Goal: Transaction & Acquisition: Download file/media

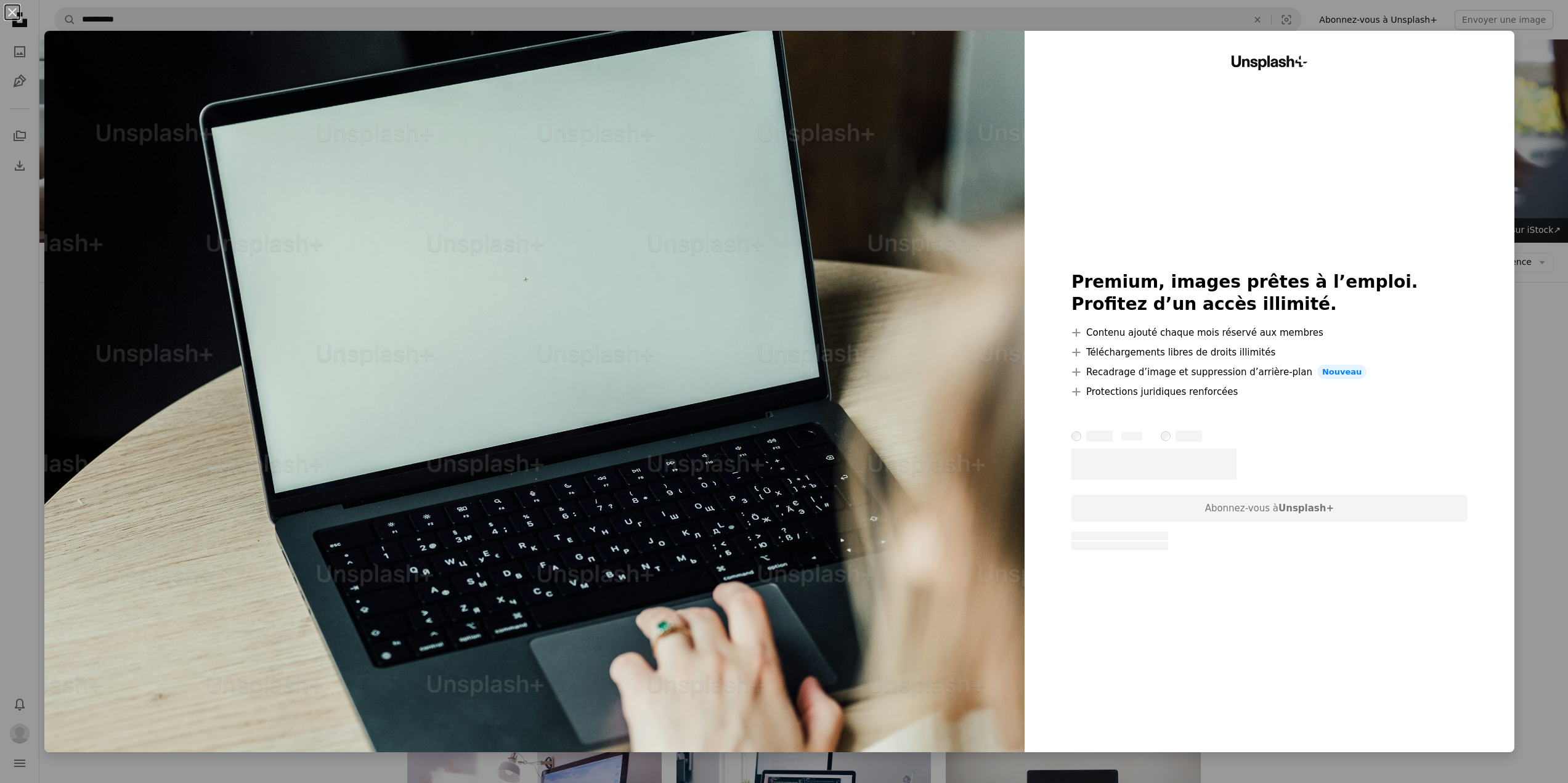
scroll to position [780, 0]
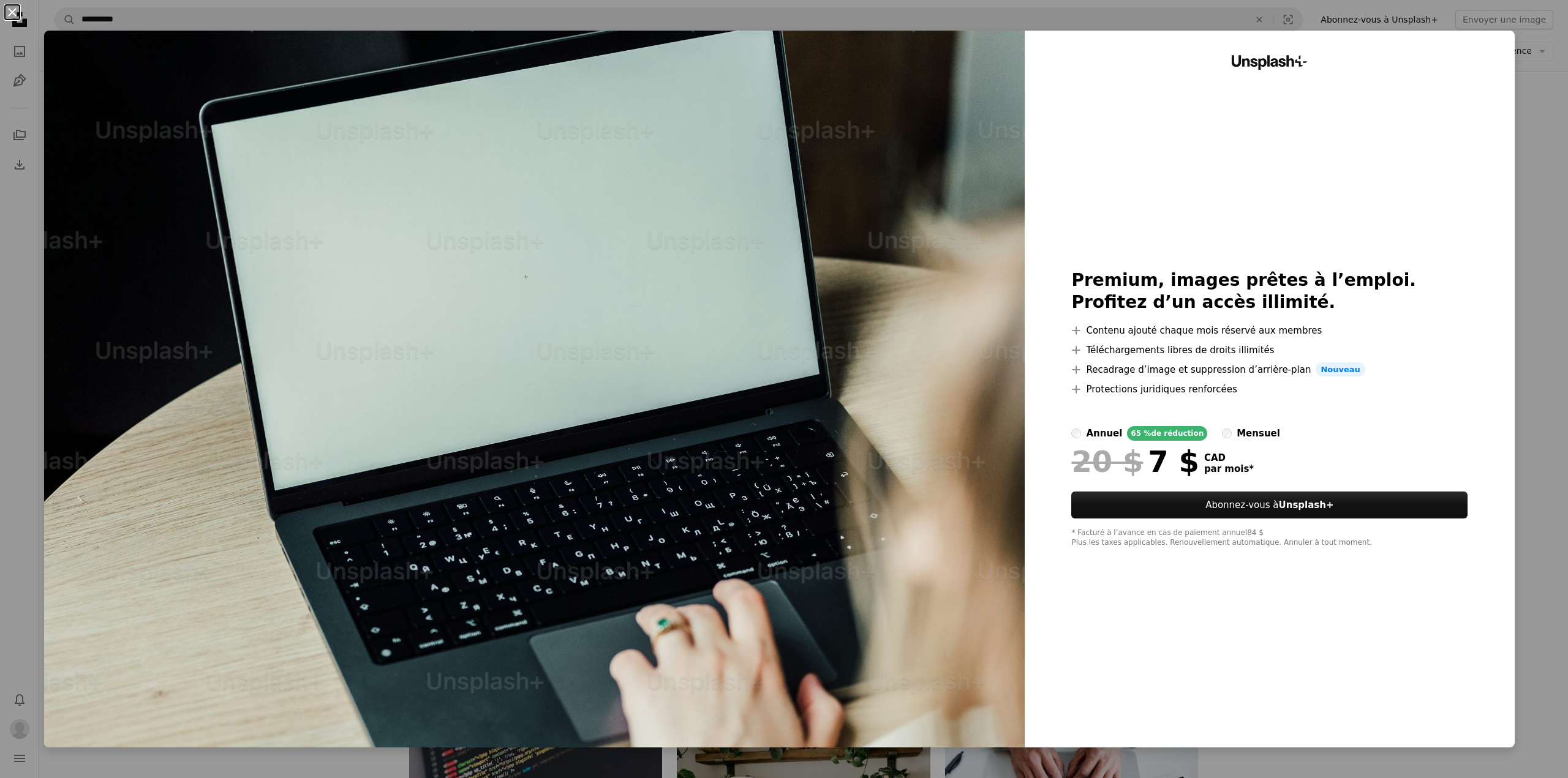
click at [14, 12] on button "An X shape" at bounding box center [12, 12] width 15 height 15
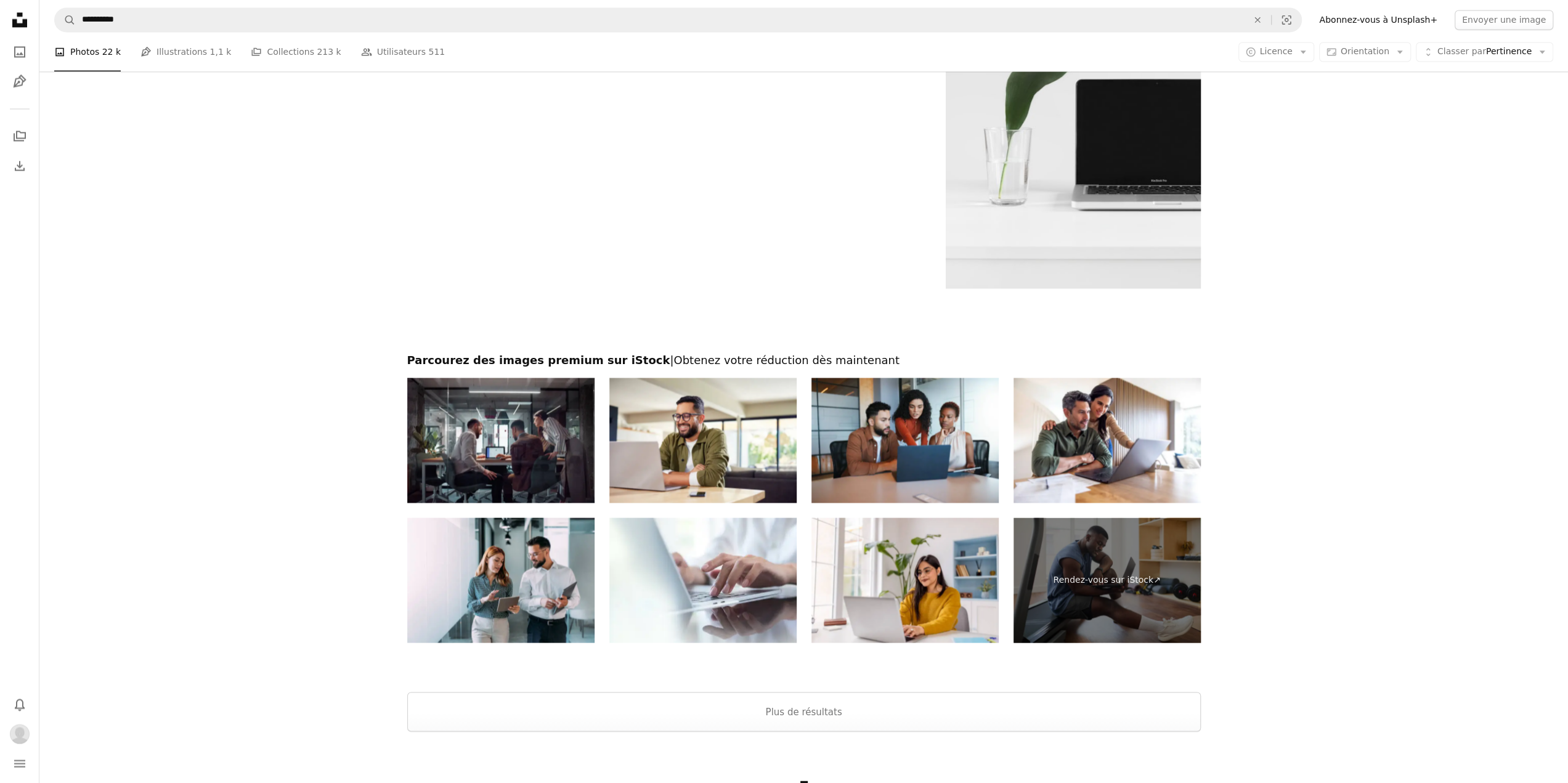
scroll to position [1561, 0]
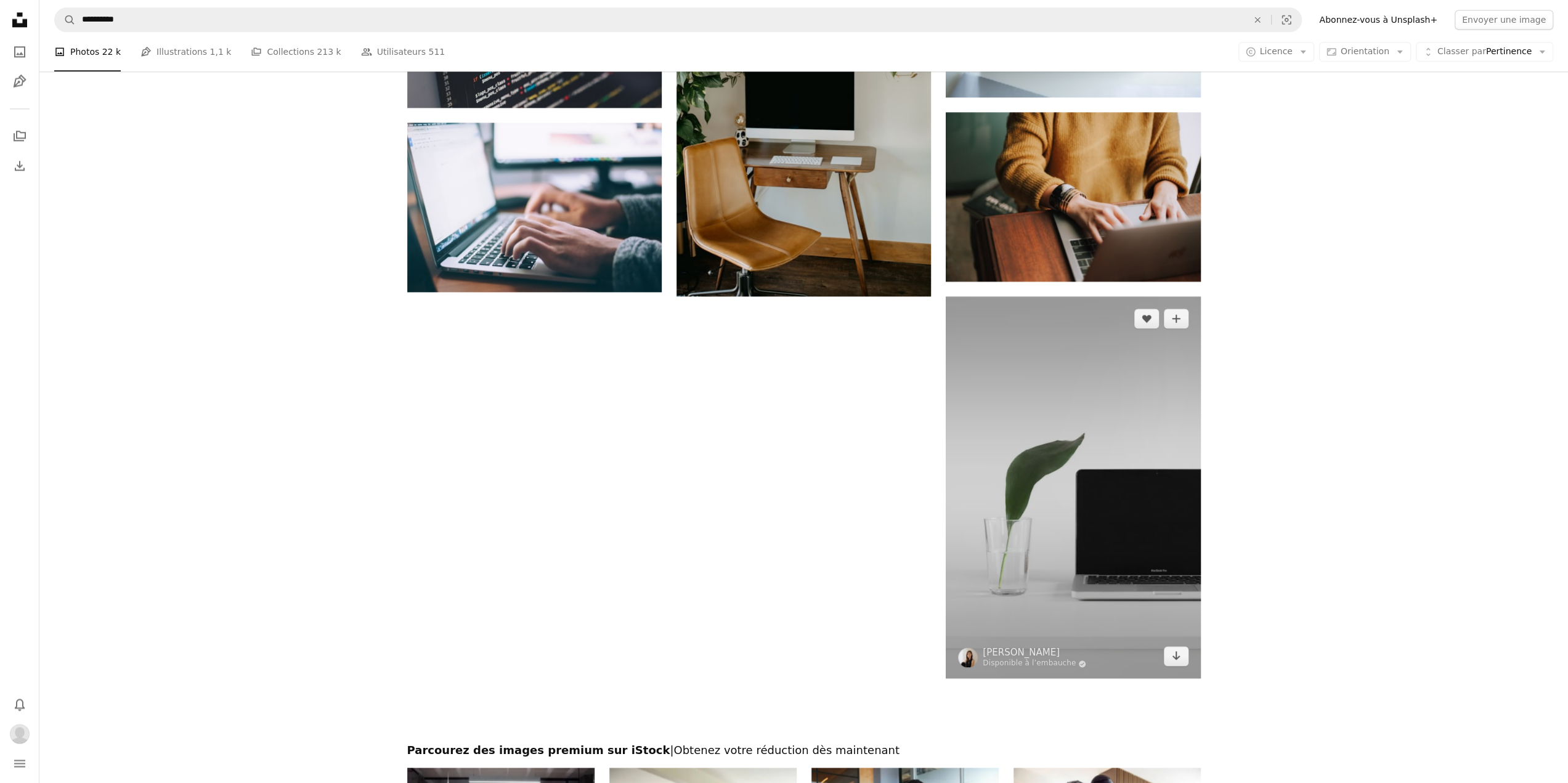
click at [1050, 429] on img at bounding box center [1073, 487] width 254 height 382
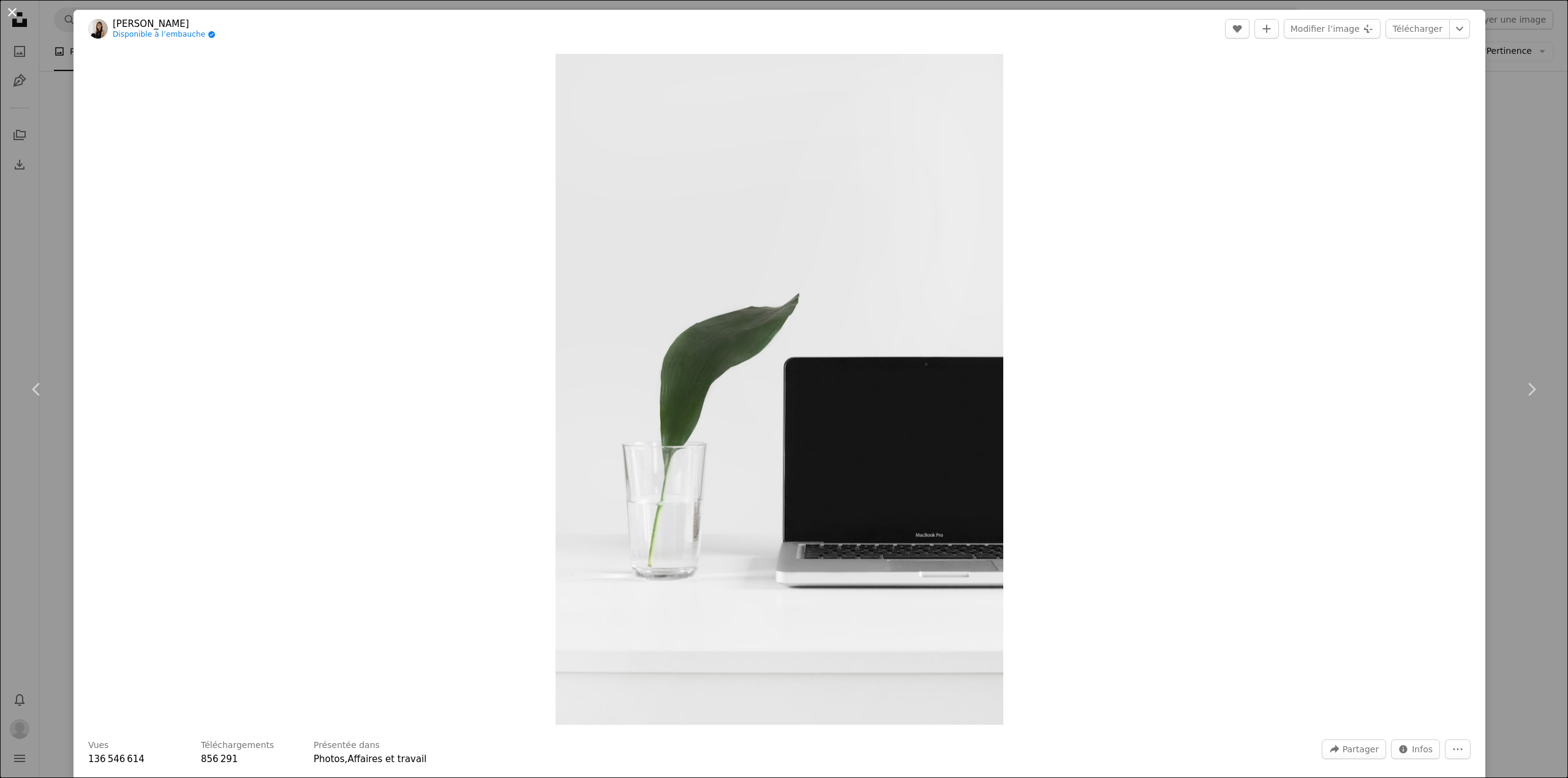
click at [14, 9] on button "An X shape" at bounding box center [12, 12] width 15 height 15
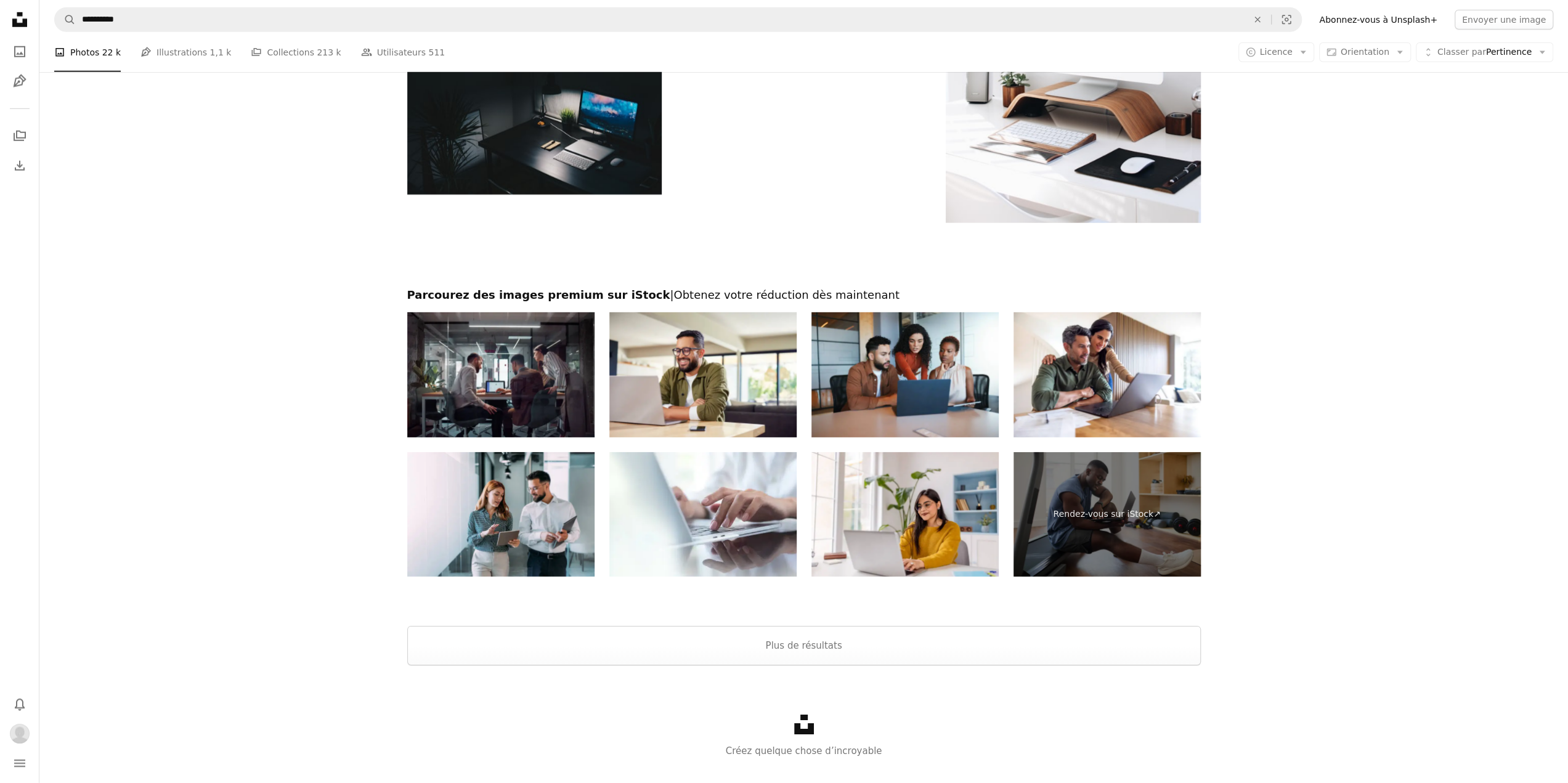
scroll to position [3537, 0]
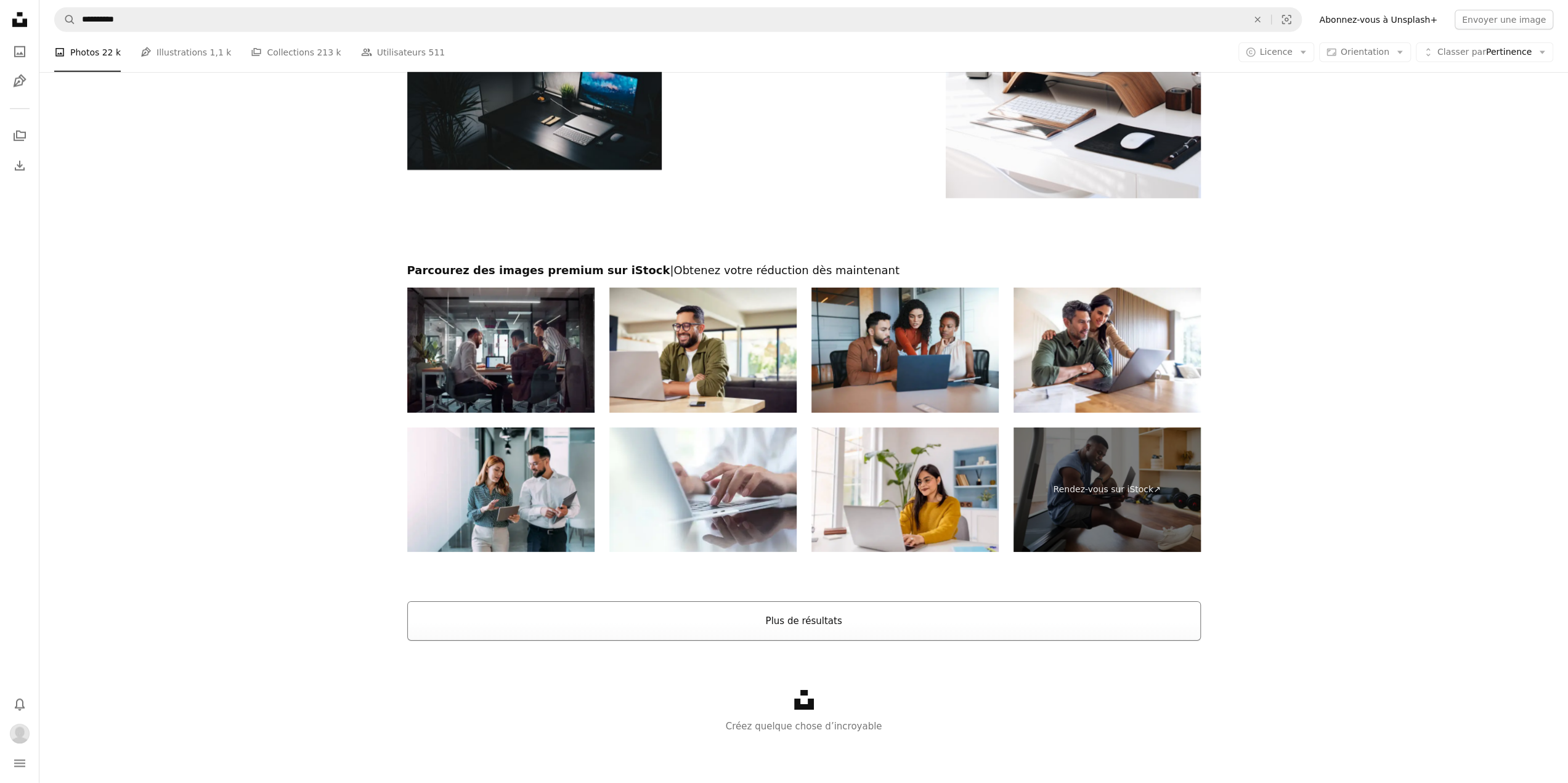
click at [799, 616] on button "Plus de résultats" at bounding box center [804, 621] width 793 height 39
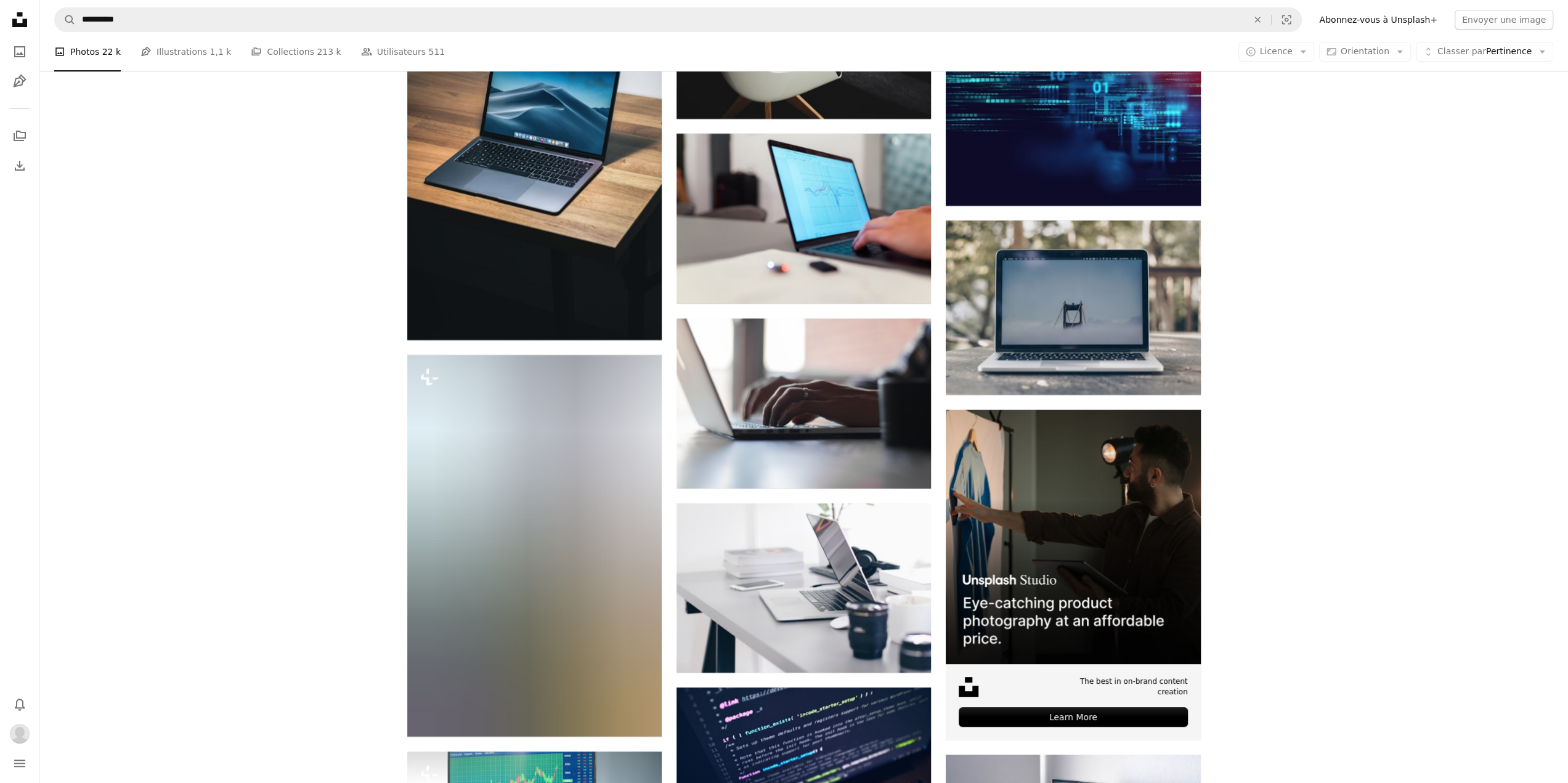
scroll to position [5098, 0]
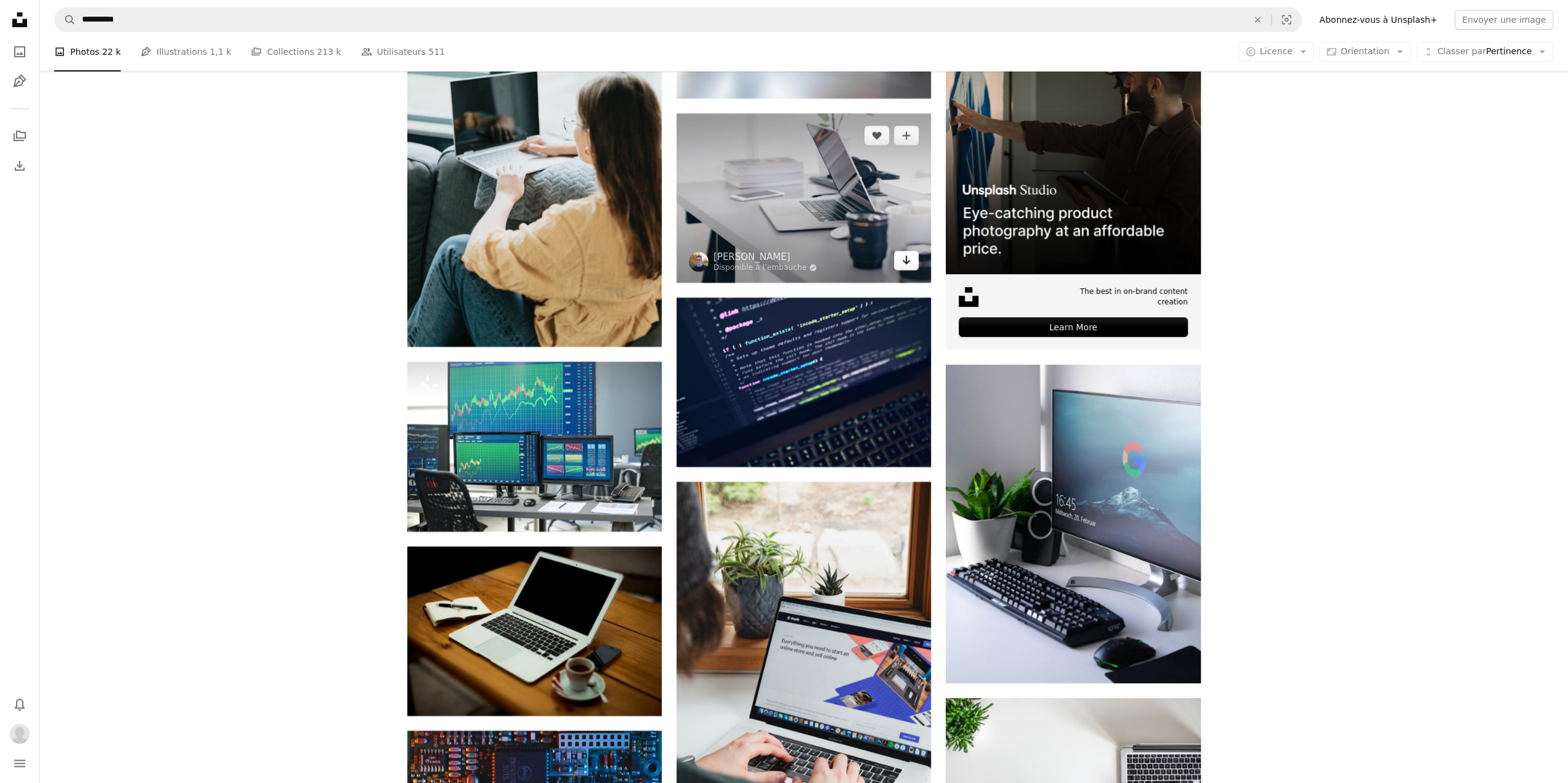
click at [907, 271] on link "Arrow pointing down" at bounding box center [906, 260] width 24 height 19
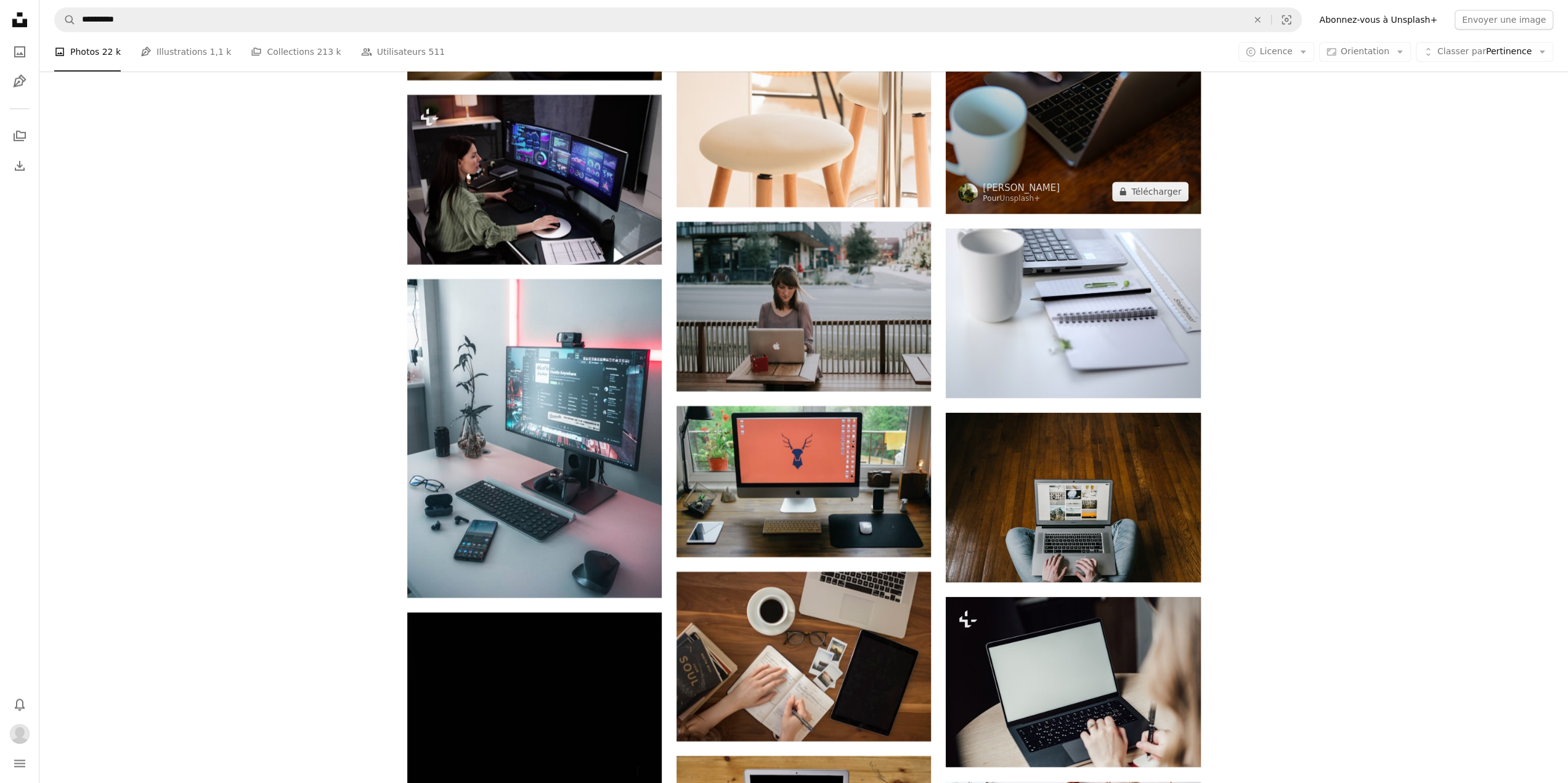
scroll to position [15246, 0]
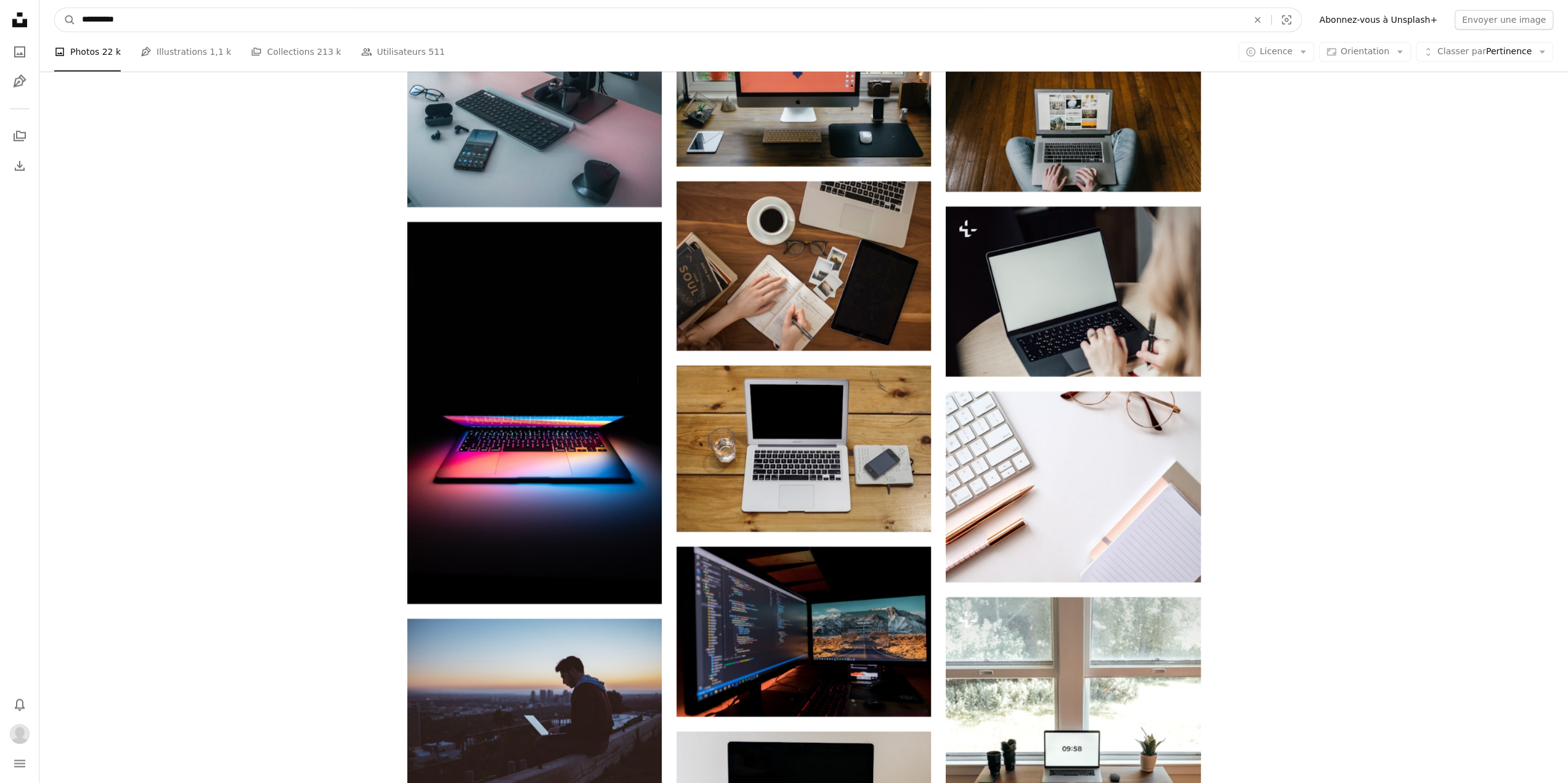
drag, startPoint x: 122, startPoint y: 17, endPoint x: 0, endPoint y: 16, distance: 122.0
type input "******"
click button "A magnifying glass" at bounding box center [65, 19] width 21 height 23
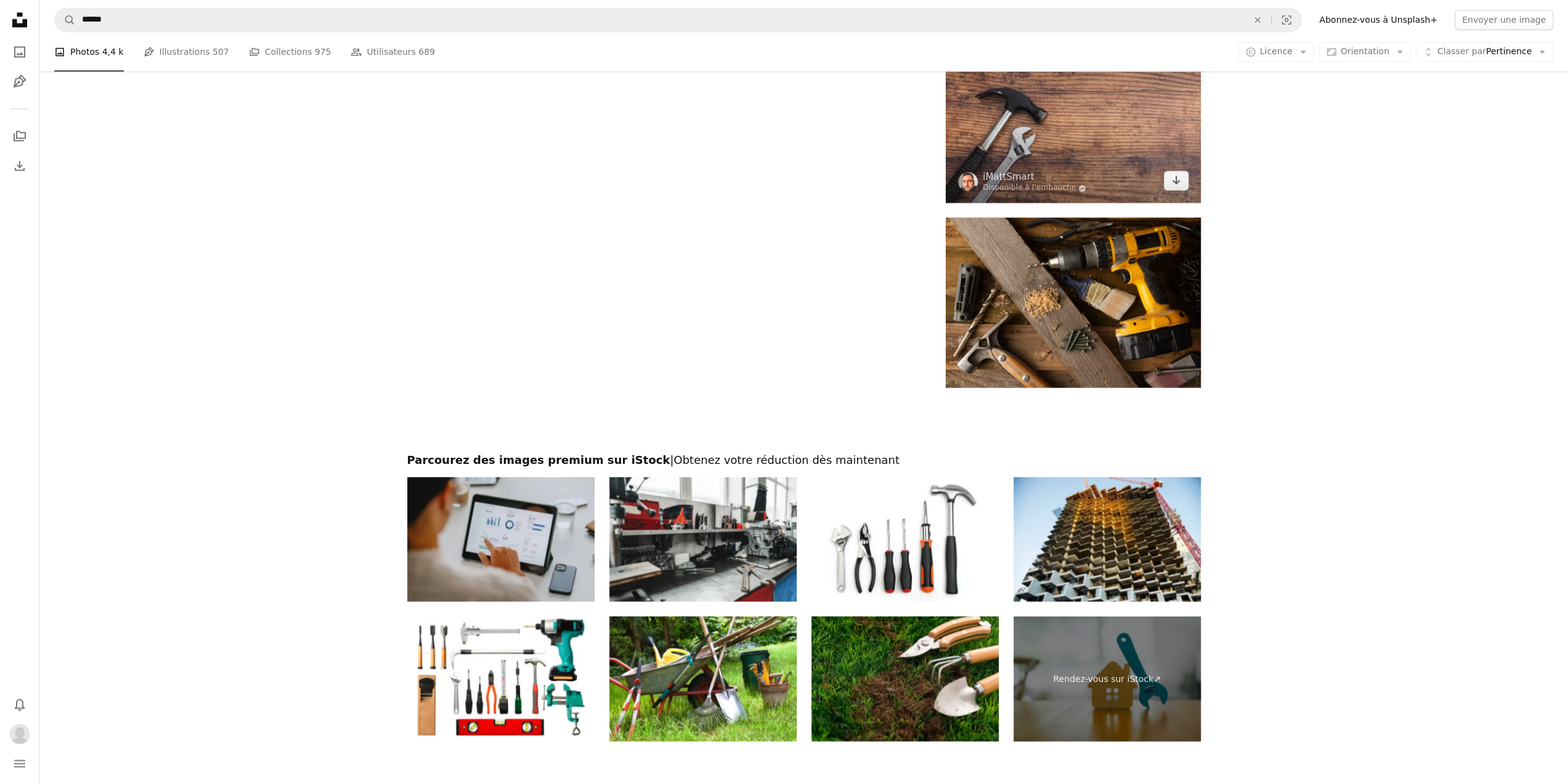
scroll to position [2153, 0]
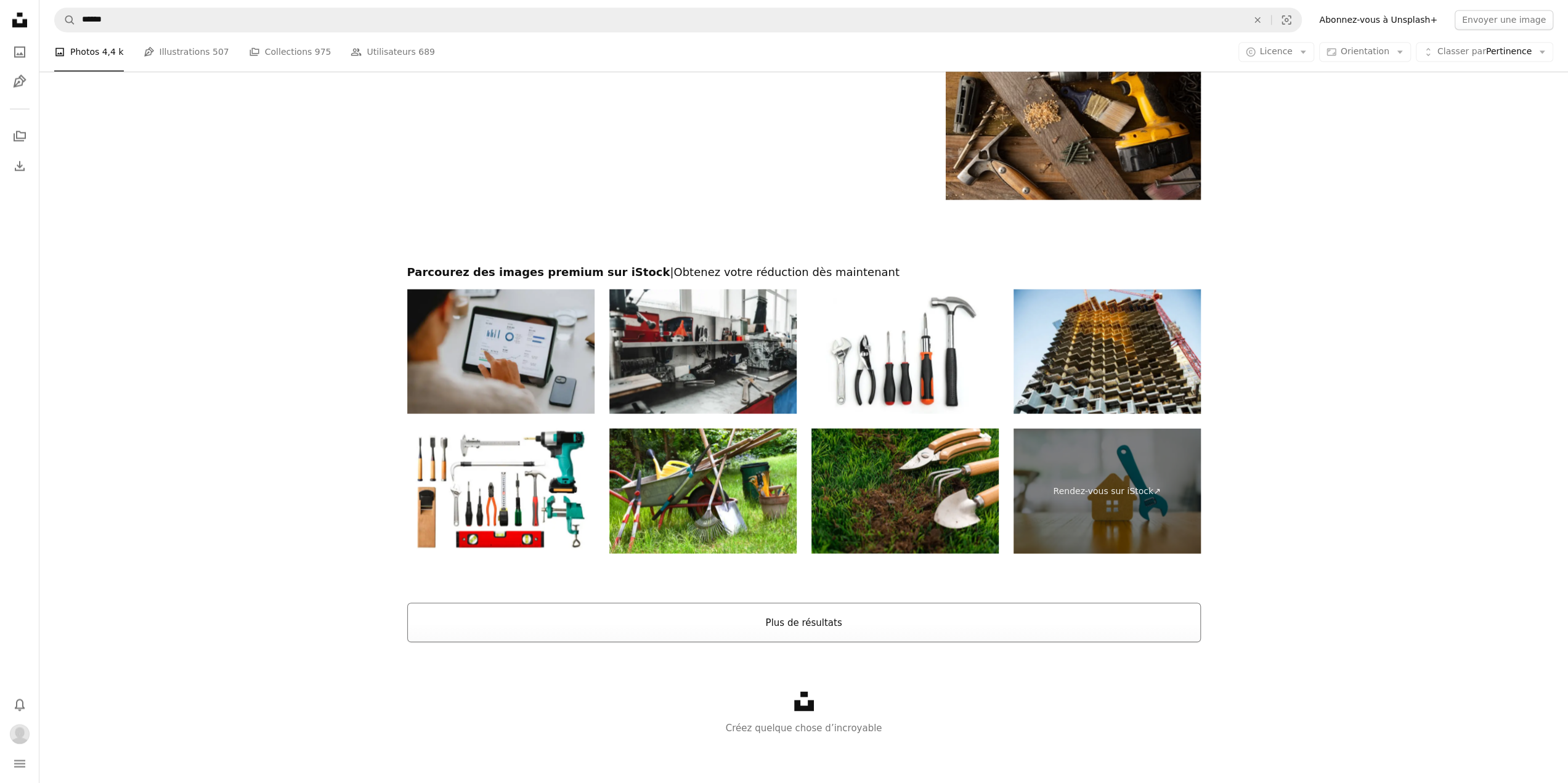
click at [794, 619] on button "Plus de résultats" at bounding box center [804, 622] width 793 height 39
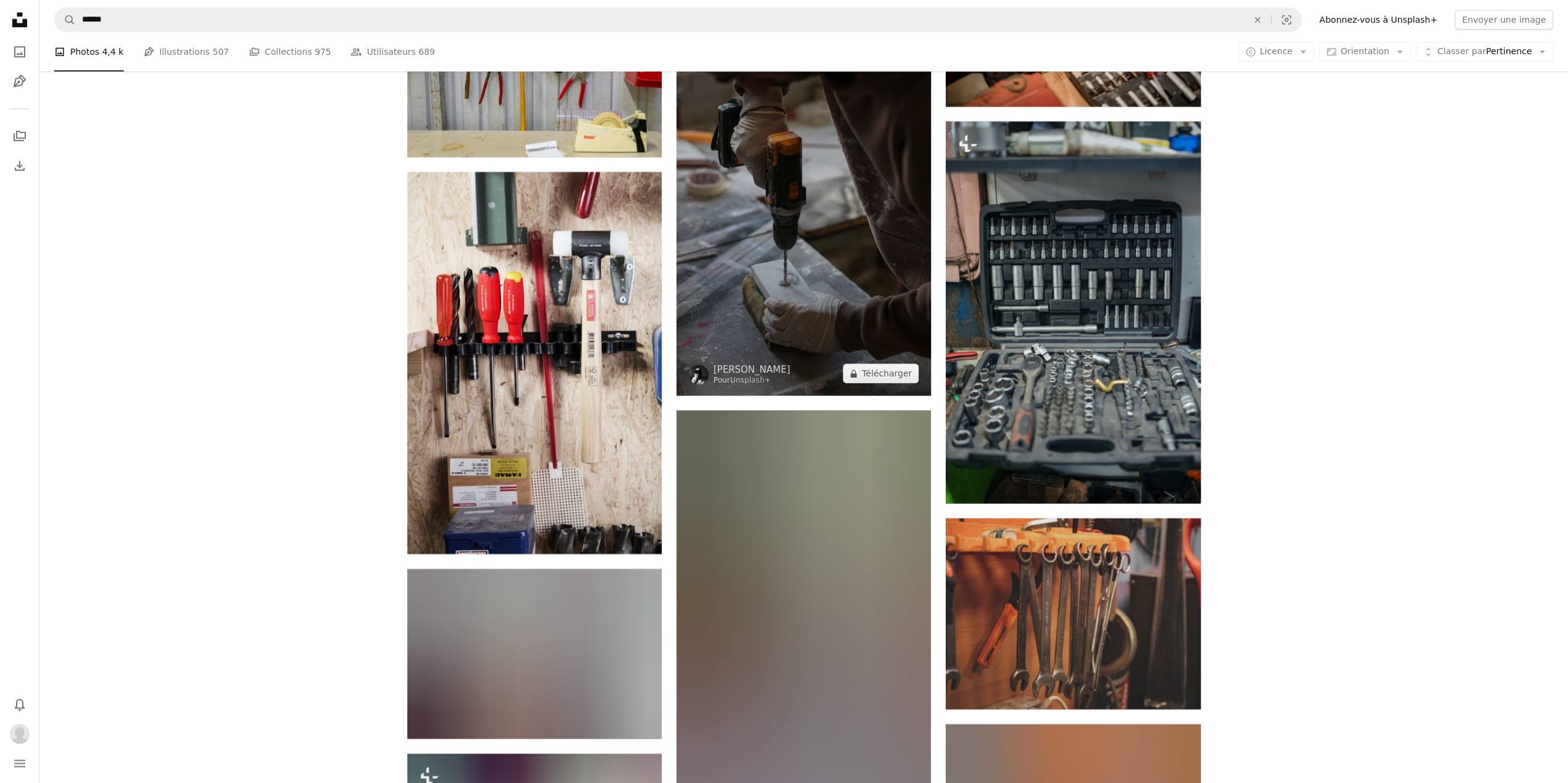
scroll to position [15424, 0]
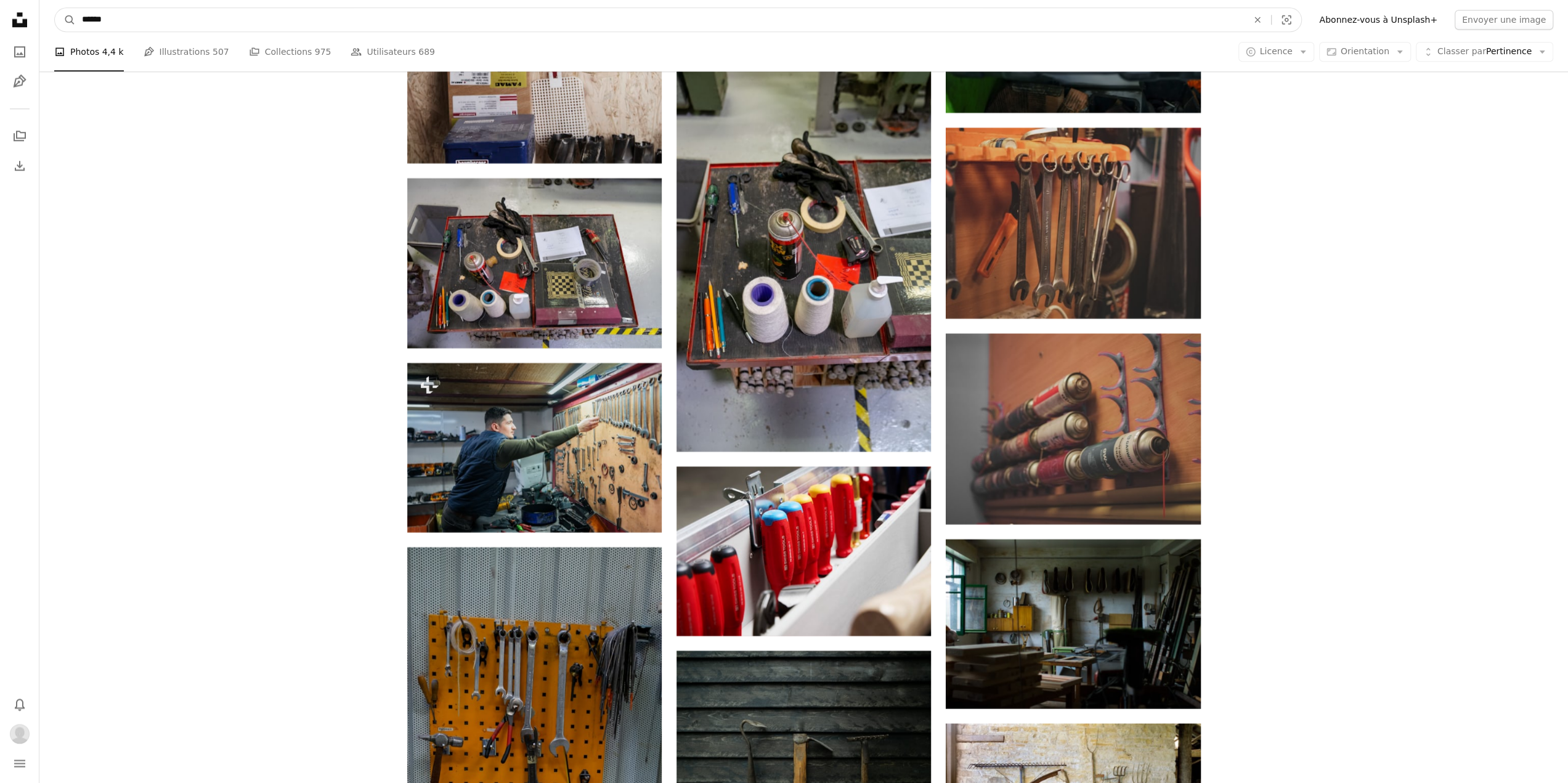
drag, startPoint x: 113, startPoint y: 21, endPoint x: 80, endPoint y: 18, distance: 33.1
click at [80, 18] on input "******" at bounding box center [660, 19] width 1168 height 23
type input "*******"
click at [55, 8] on button "A magnifying glass" at bounding box center [65, 19] width 21 height 23
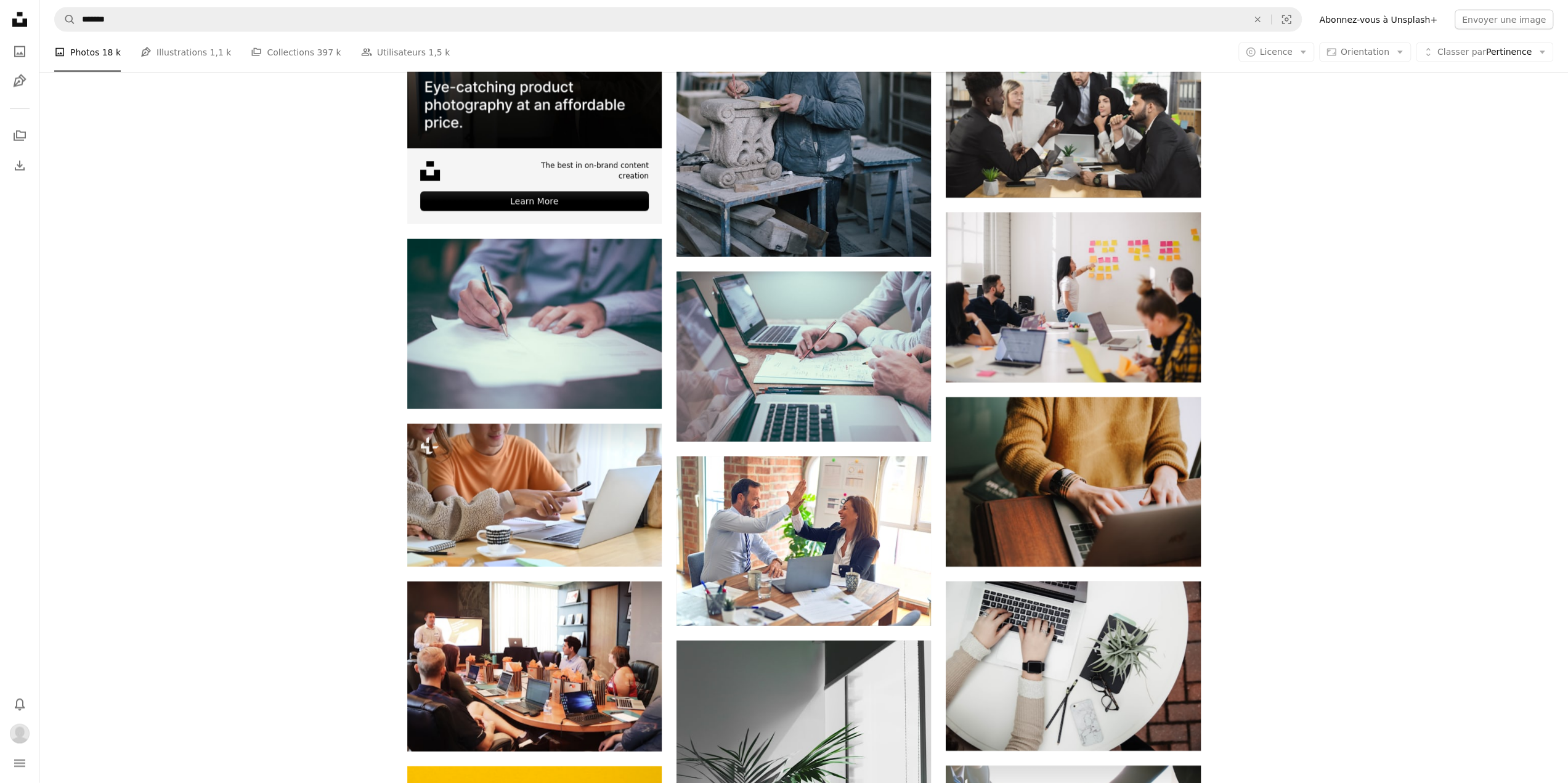
scroll to position [3122, 0]
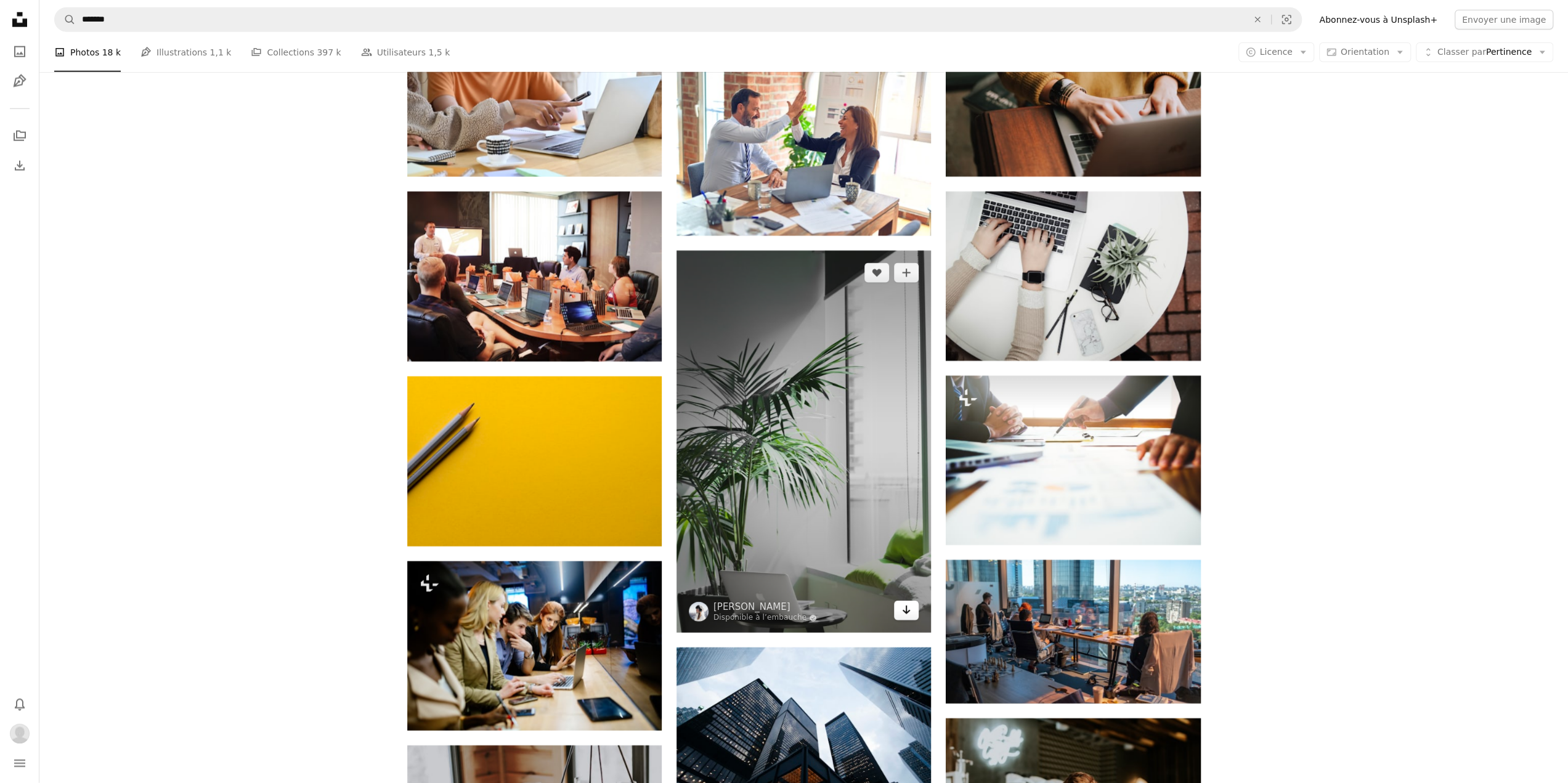
click at [900, 619] on link "Arrow pointing down" at bounding box center [906, 610] width 24 height 19
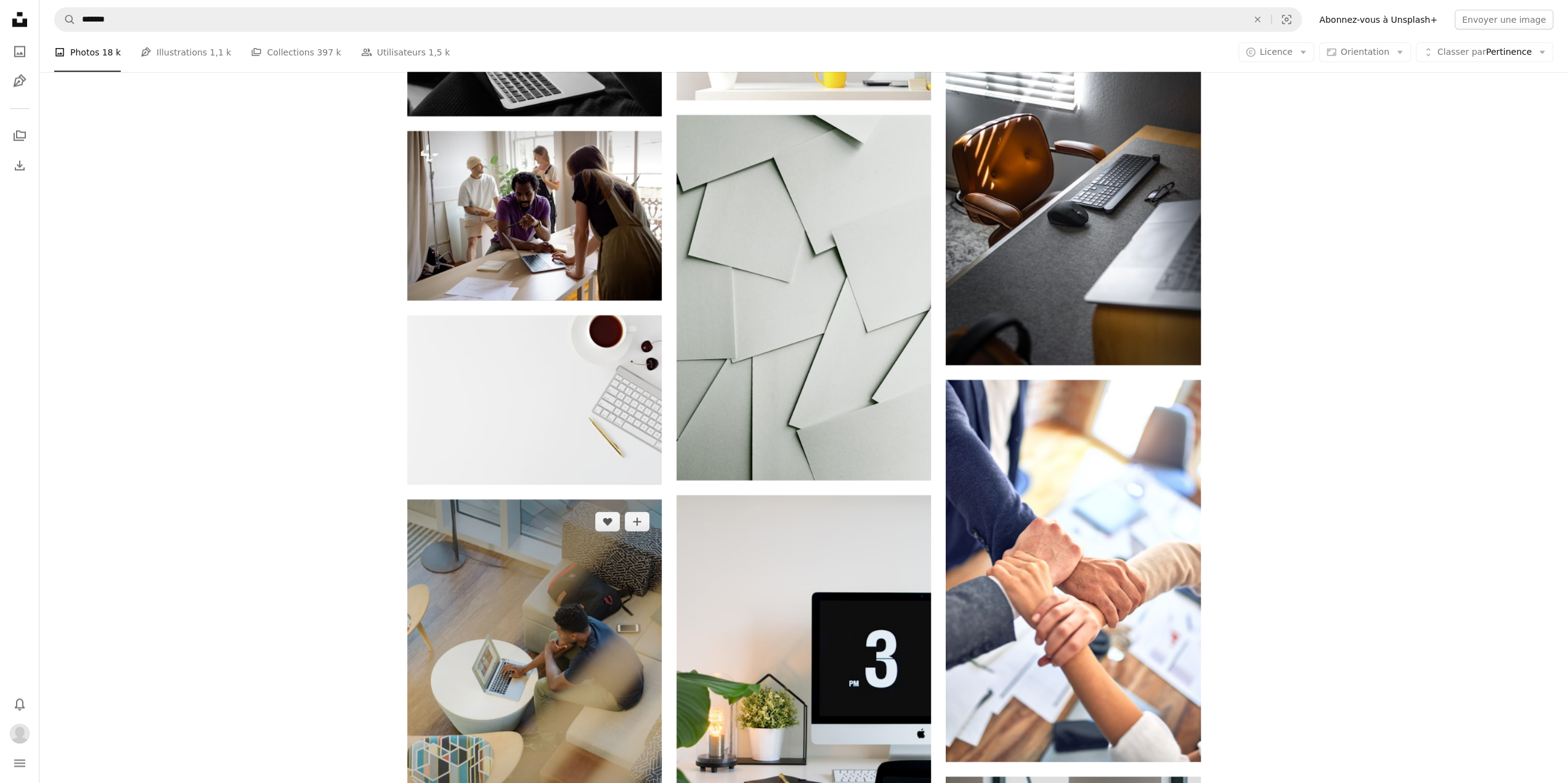
scroll to position [7806, 0]
